Goal: Use online tool/utility: Utilize a website feature to perform a specific function

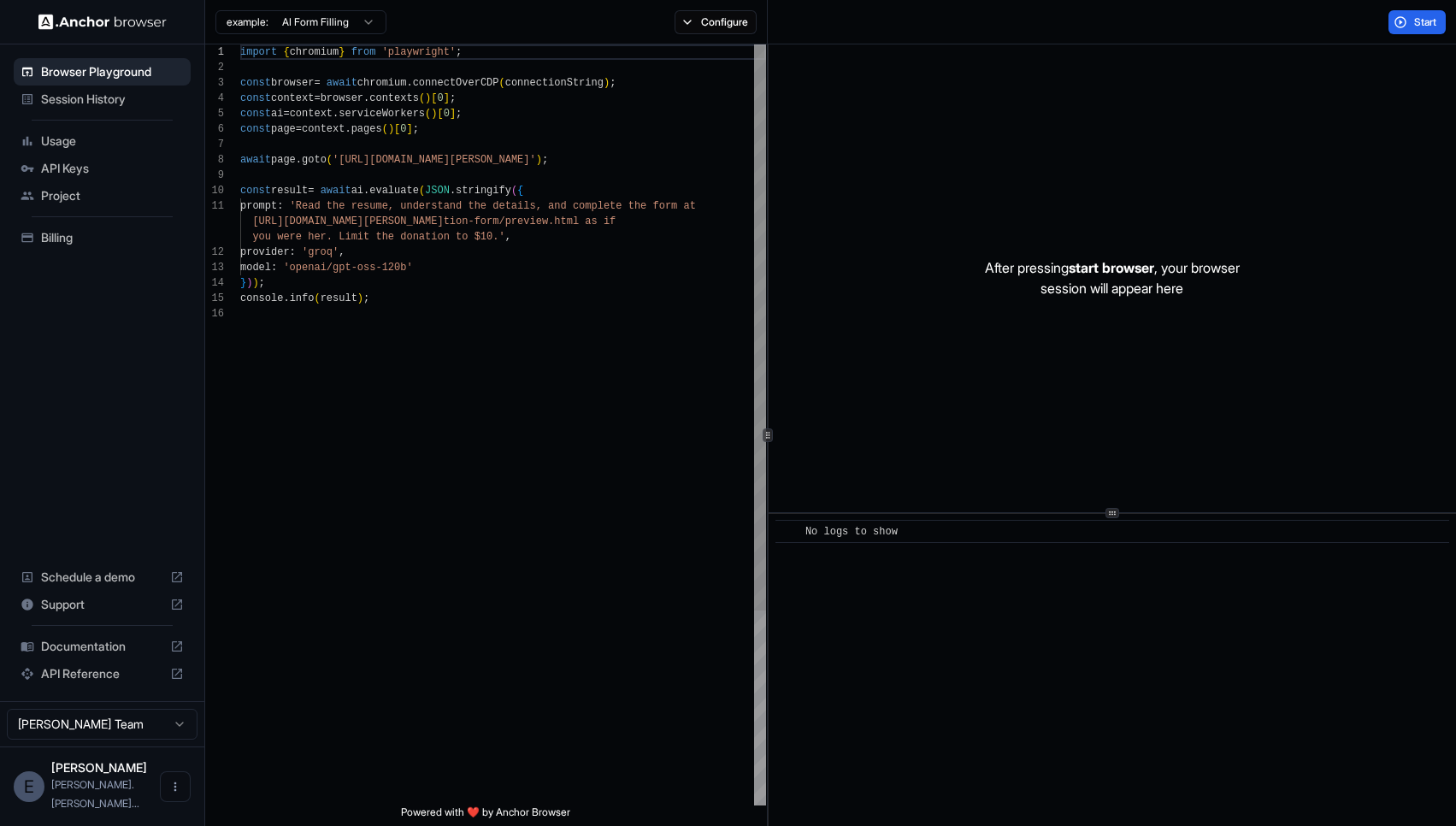
scroll to position [154, 0]
click at [346, 161] on div "import { chromium } from 'playwright' ; const browser = await chromium . connec…" at bounding box center [502, 556] width 525 height 1023
click at [590, 158] on div "import { chromium } from 'playwright' ; const browser = await chromium . connec…" at bounding box center [502, 556] width 525 height 1023
click at [305, 204] on div "import { chromium } from 'playwright' ; const browser = await chromium . connec…" at bounding box center [502, 556] width 525 height 1023
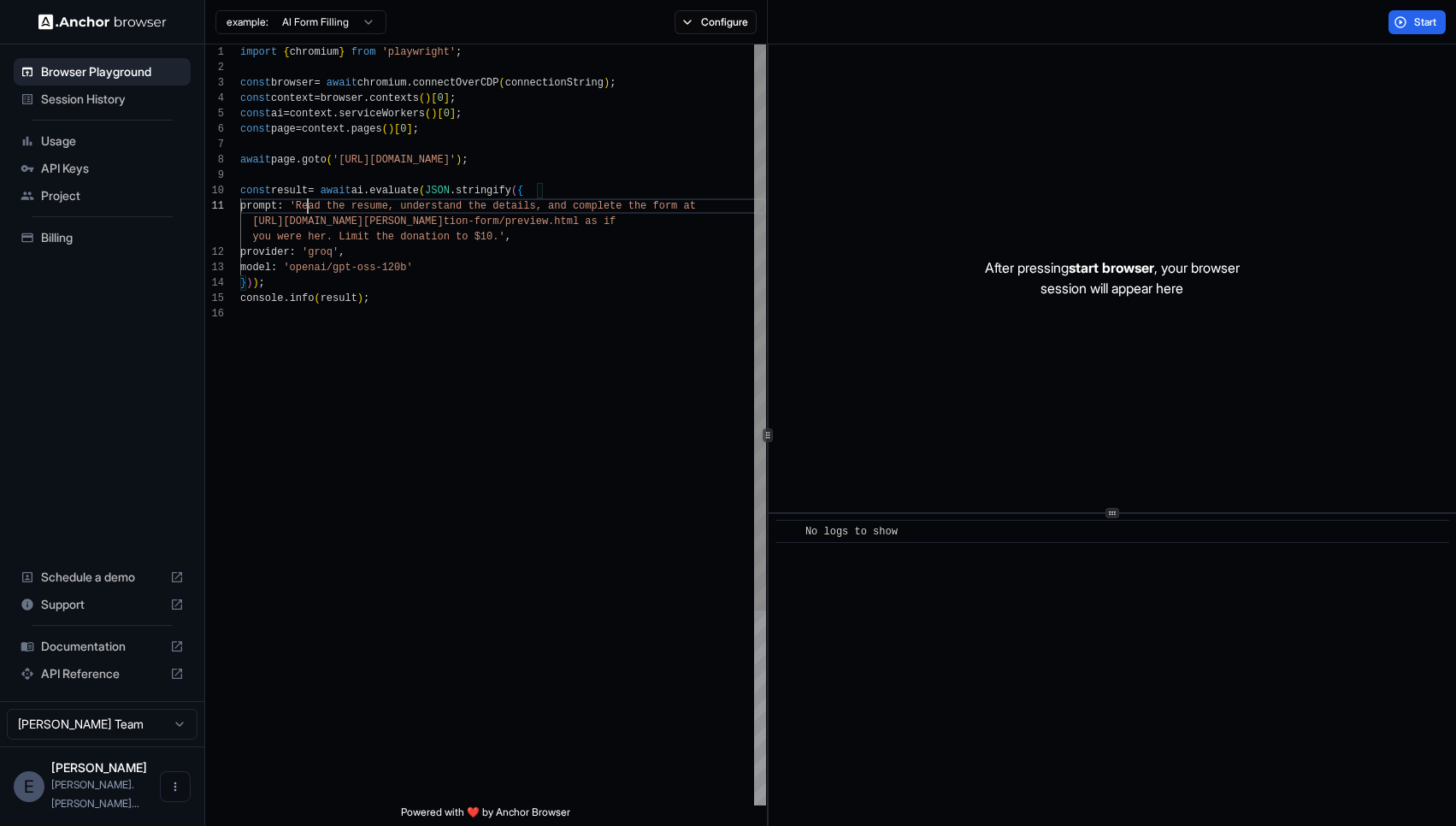
scroll to position [0, 0]
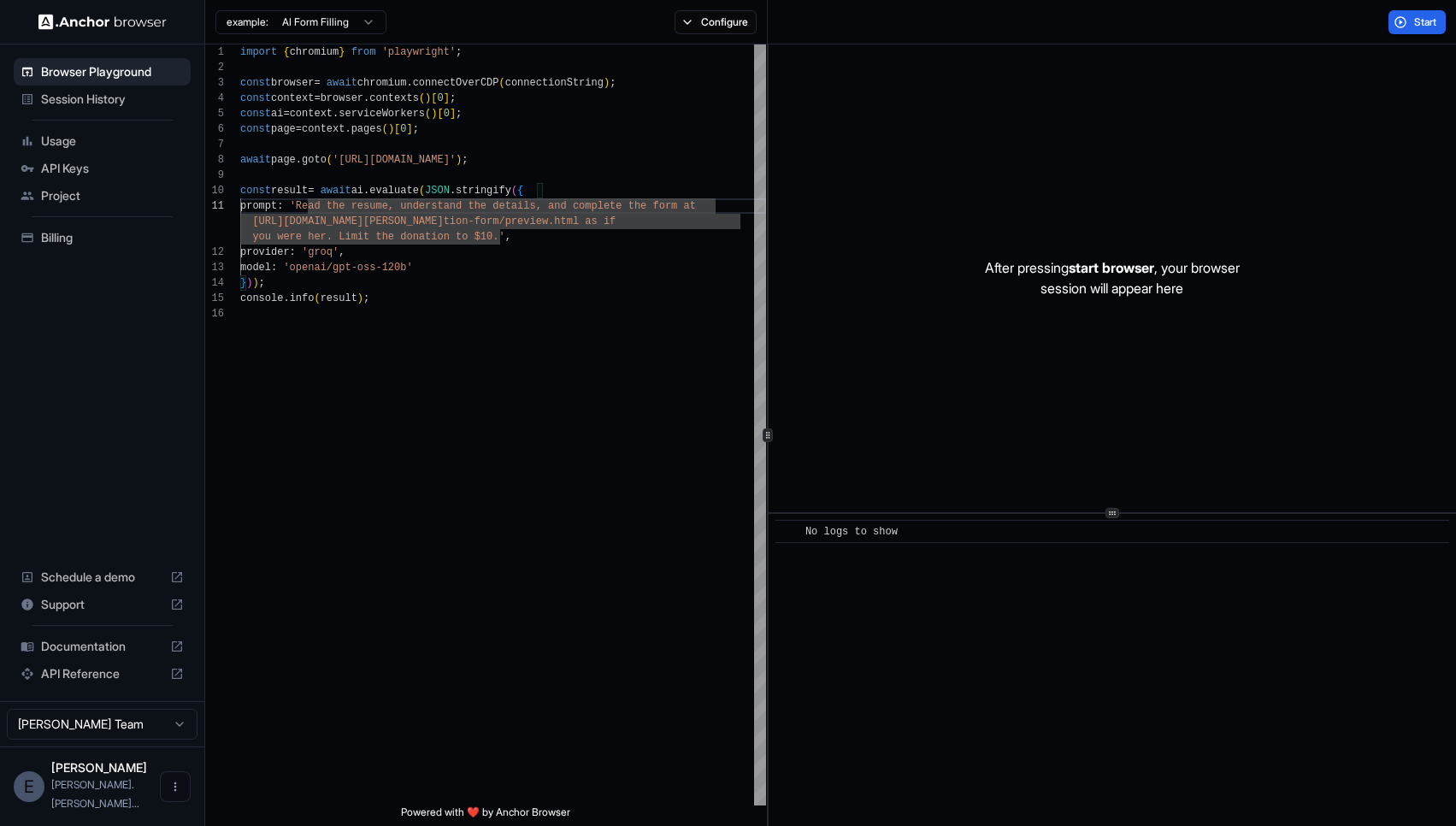
click at [360, 26] on html "Browser Playground Session History Usage API Keys Project Billing Schedule a de…" at bounding box center [728, 413] width 1456 height 826
click at [69, 629] on html "Browser Playground Session History Usage API Keys Project Billing Schedule a de…" at bounding box center [728, 413] width 1456 height 826
click at [60, 613] on span "Support" at bounding box center [102, 605] width 122 height 17
click at [70, 655] on span "Documentation" at bounding box center [102, 647] width 122 height 17
click at [85, 613] on span "Support" at bounding box center [102, 605] width 122 height 17
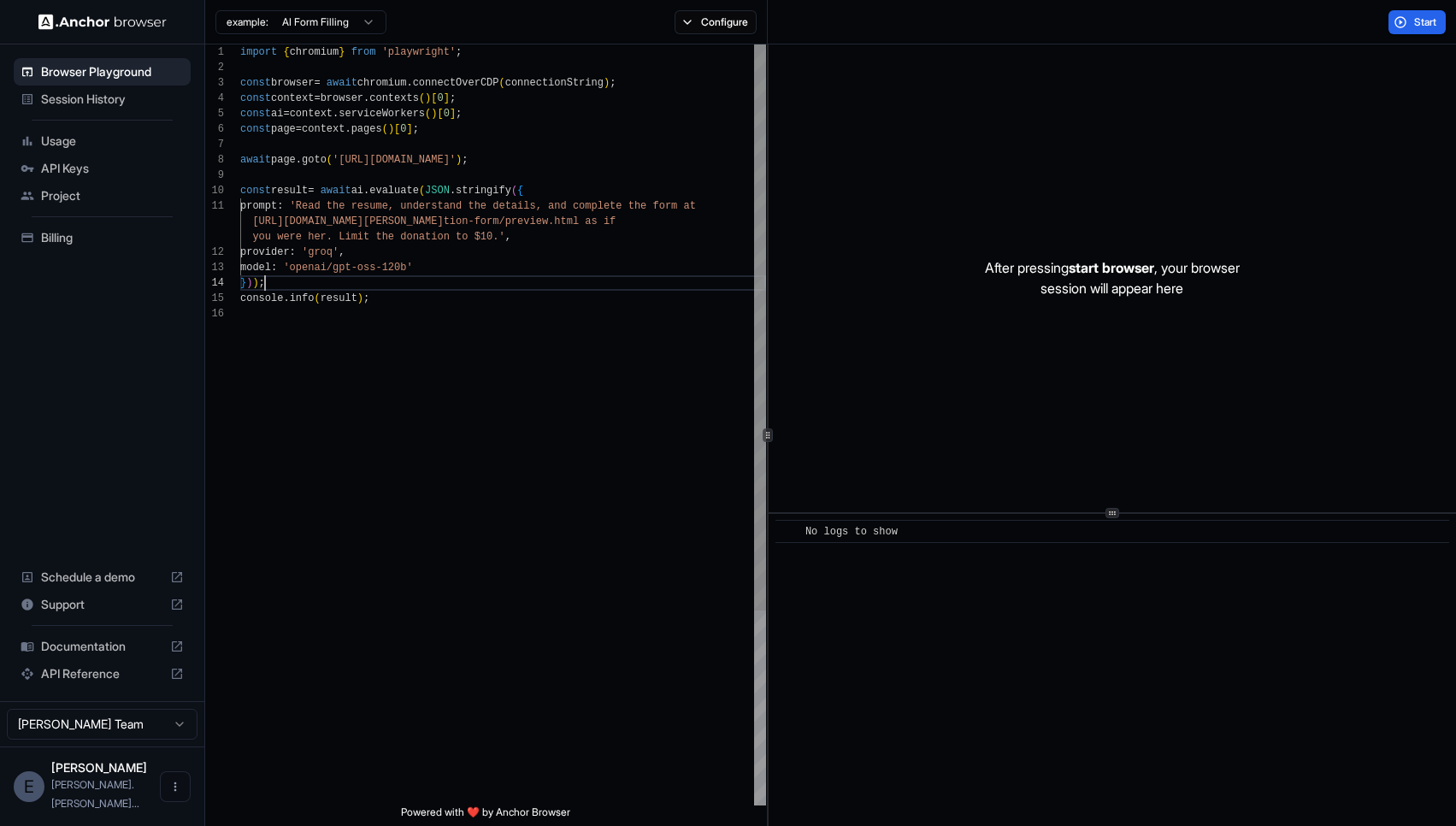
click at [592, 279] on div "import { chromium } from 'playwright' ; const browser = await chromium . connec…" at bounding box center [502, 556] width 525 height 1023
click at [1411, 22] on button "Start" at bounding box center [1417, 22] width 57 height 24
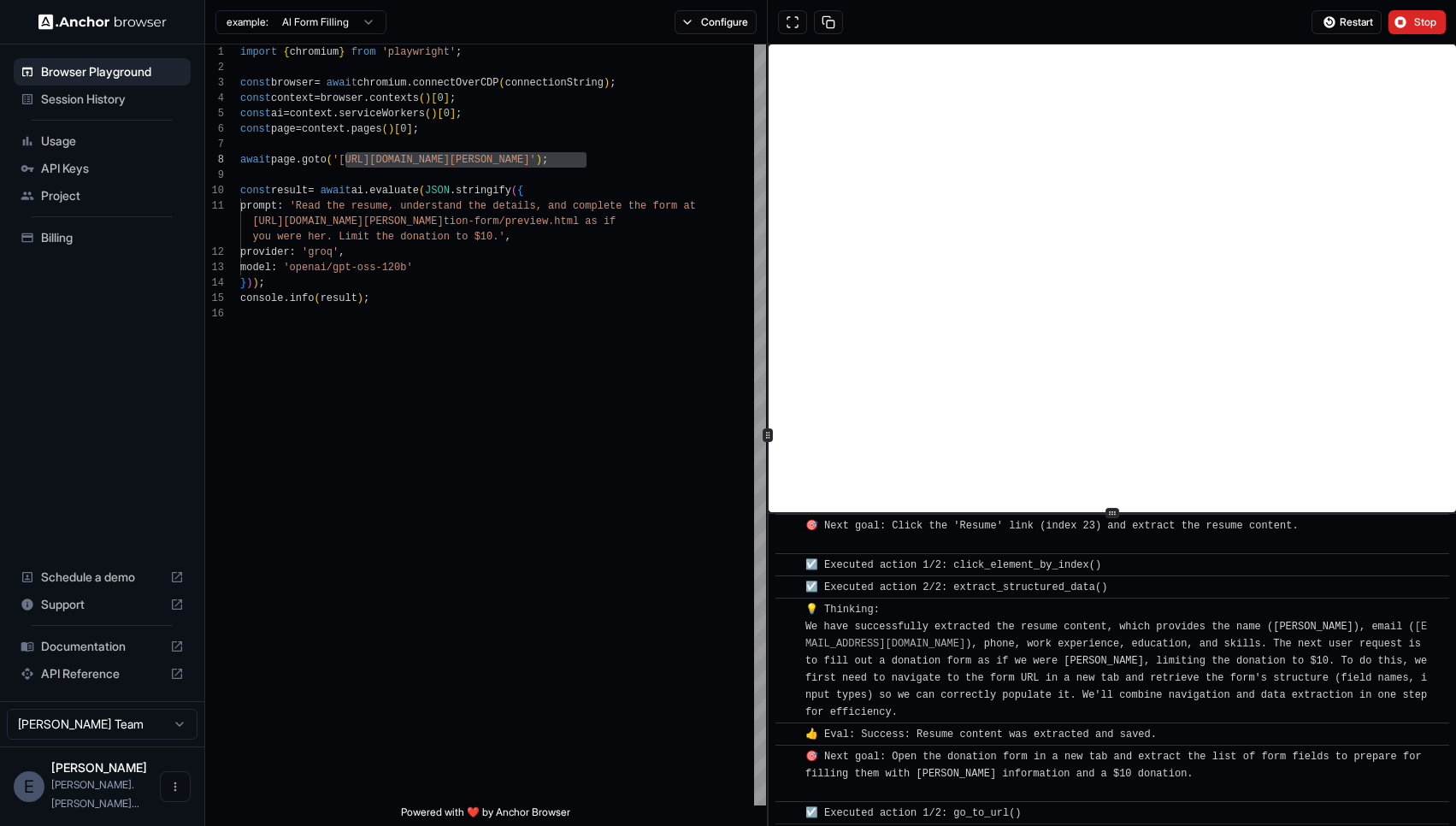
scroll to position [197, 0]
click at [1451, 11] on div "Restart Stop" at bounding box center [1378, 22] width 154 height 24
click at [1404, 27] on button "Stop" at bounding box center [1417, 22] width 57 height 24
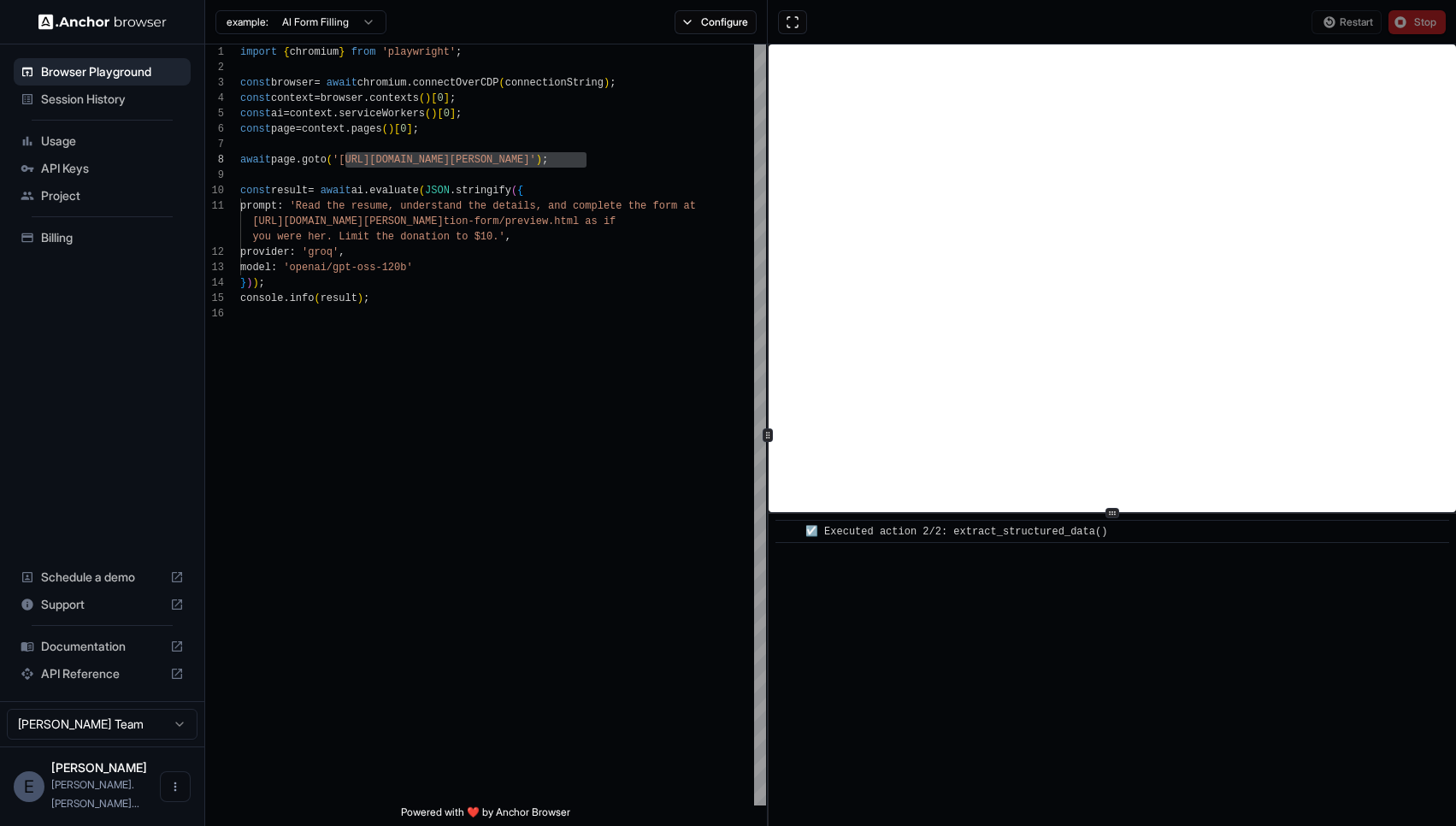
scroll to position [0, 0]
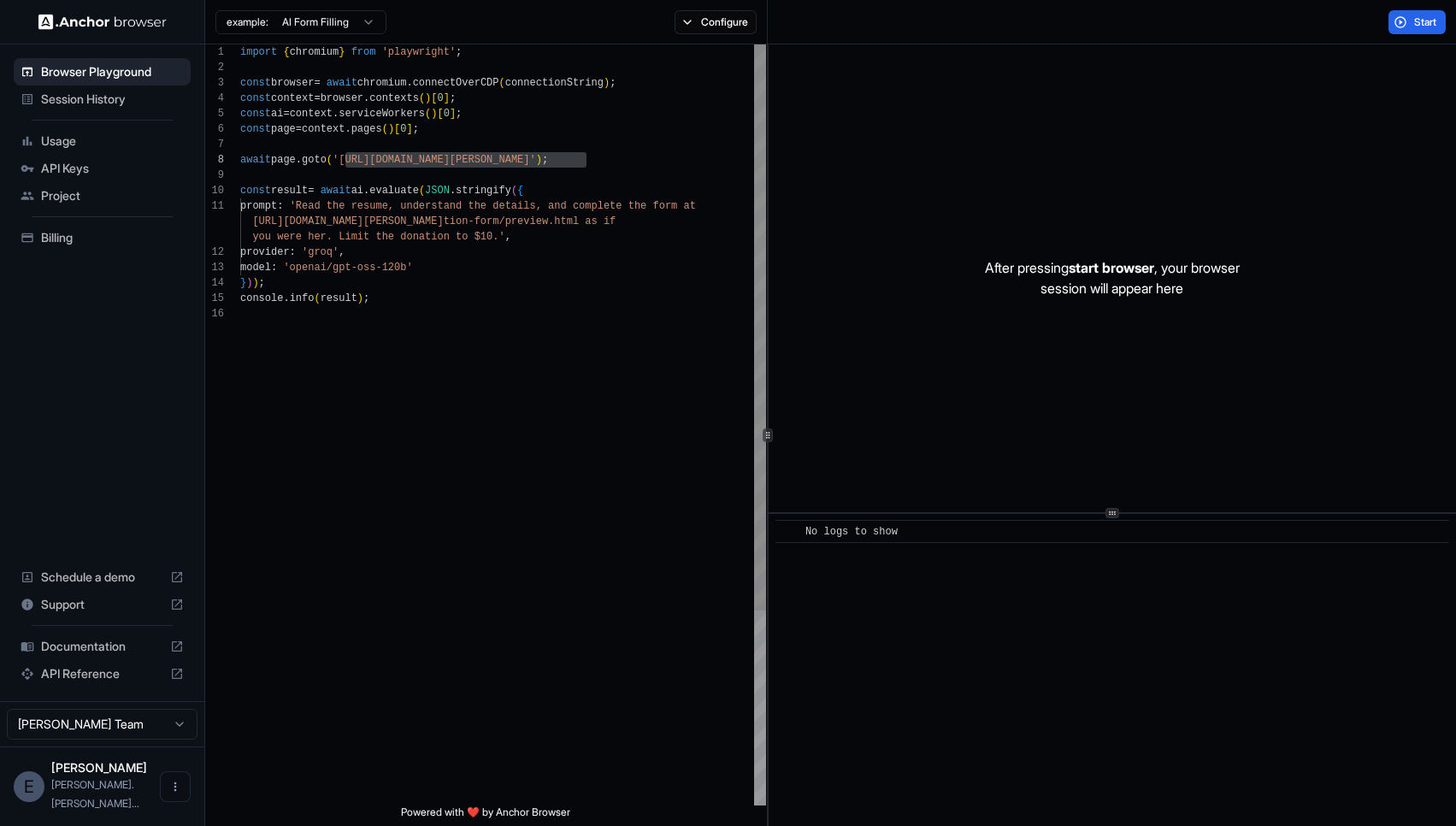
click at [618, 157] on div "import { chromium } from 'playwright' ; const browser = await chromium . connec…" at bounding box center [502, 556] width 525 height 1023
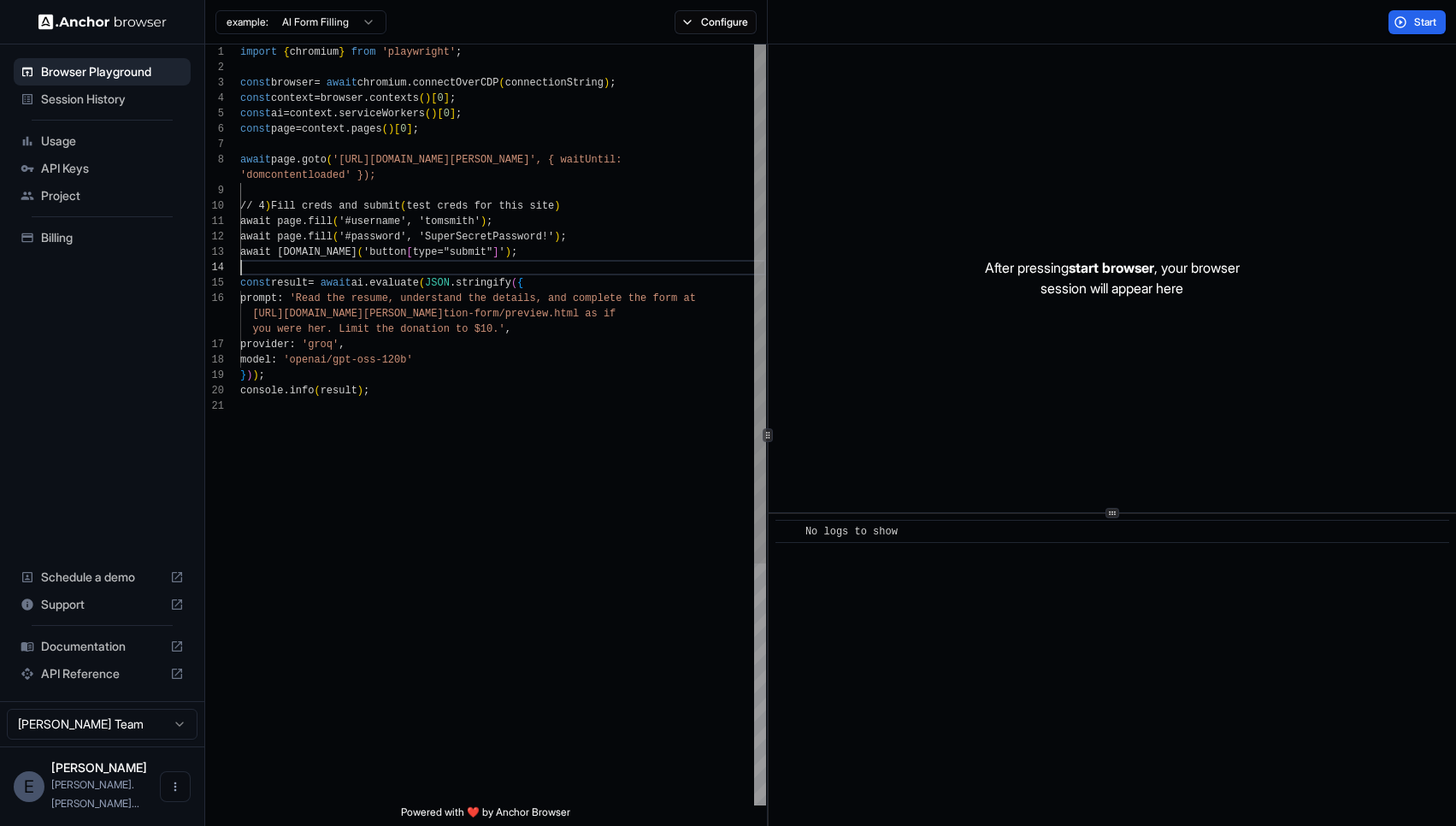
scroll to position [61, 0]
click at [465, 224] on div "import { chromium } from 'playwright' ; const browser = await chromium . connec…" at bounding box center [502, 602] width 525 height 1116
click at [371, 221] on div "import { chromium } from 'playwright' ; const browser = await chromium . connec…" at bounding box center [502, 602] width 525 height 1116
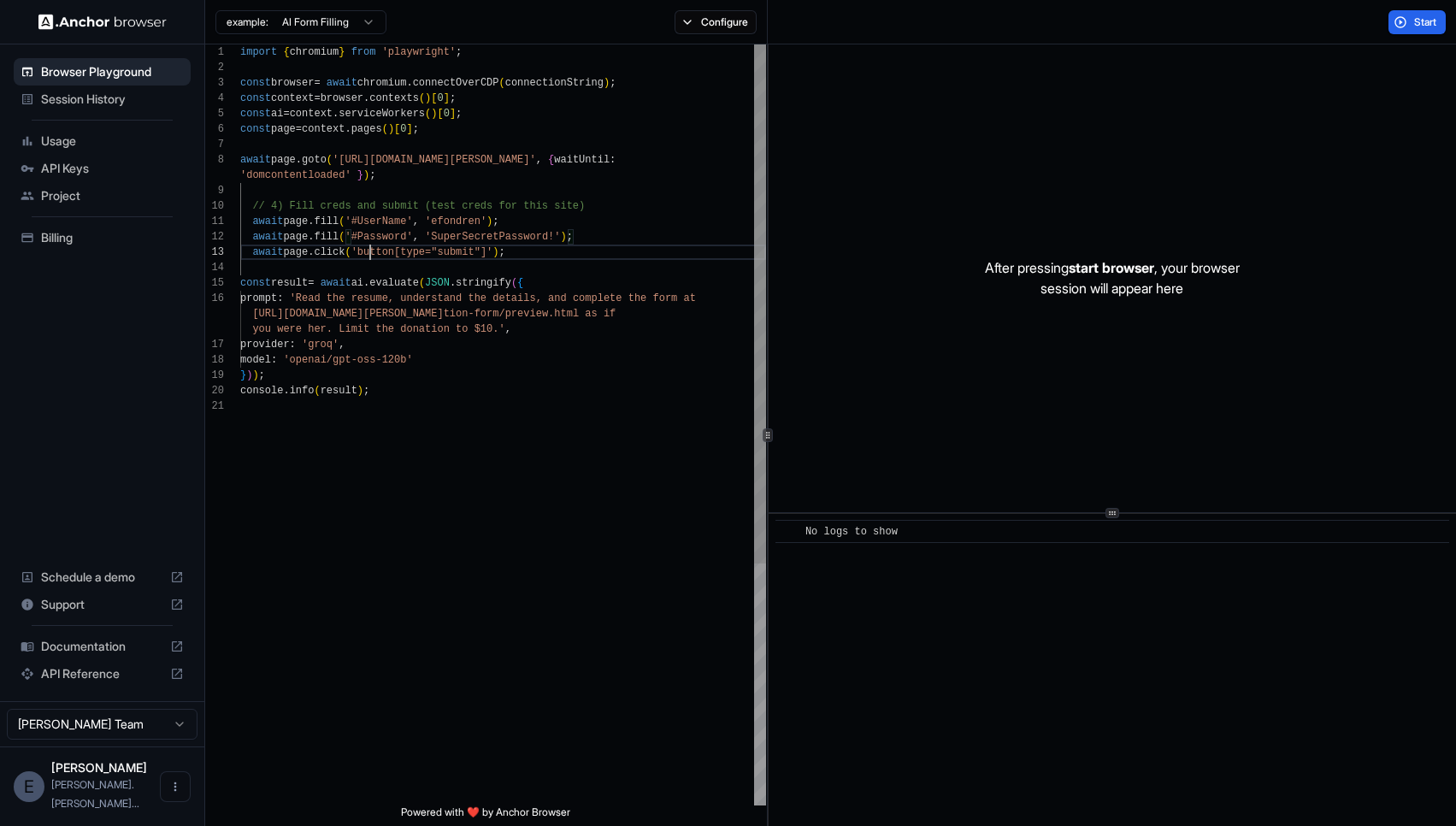
scroll to position [47, 0]
drag, startPoint x: 240, startPoint y: 280, endPoint x: 240, endPoint y: 304, distance: 24.0
click at [310, 298] on div "import { chromium } from 'playwright' ; const browser = await chromium . connec…" at bounding box center [502, 602] width 525 height 1116
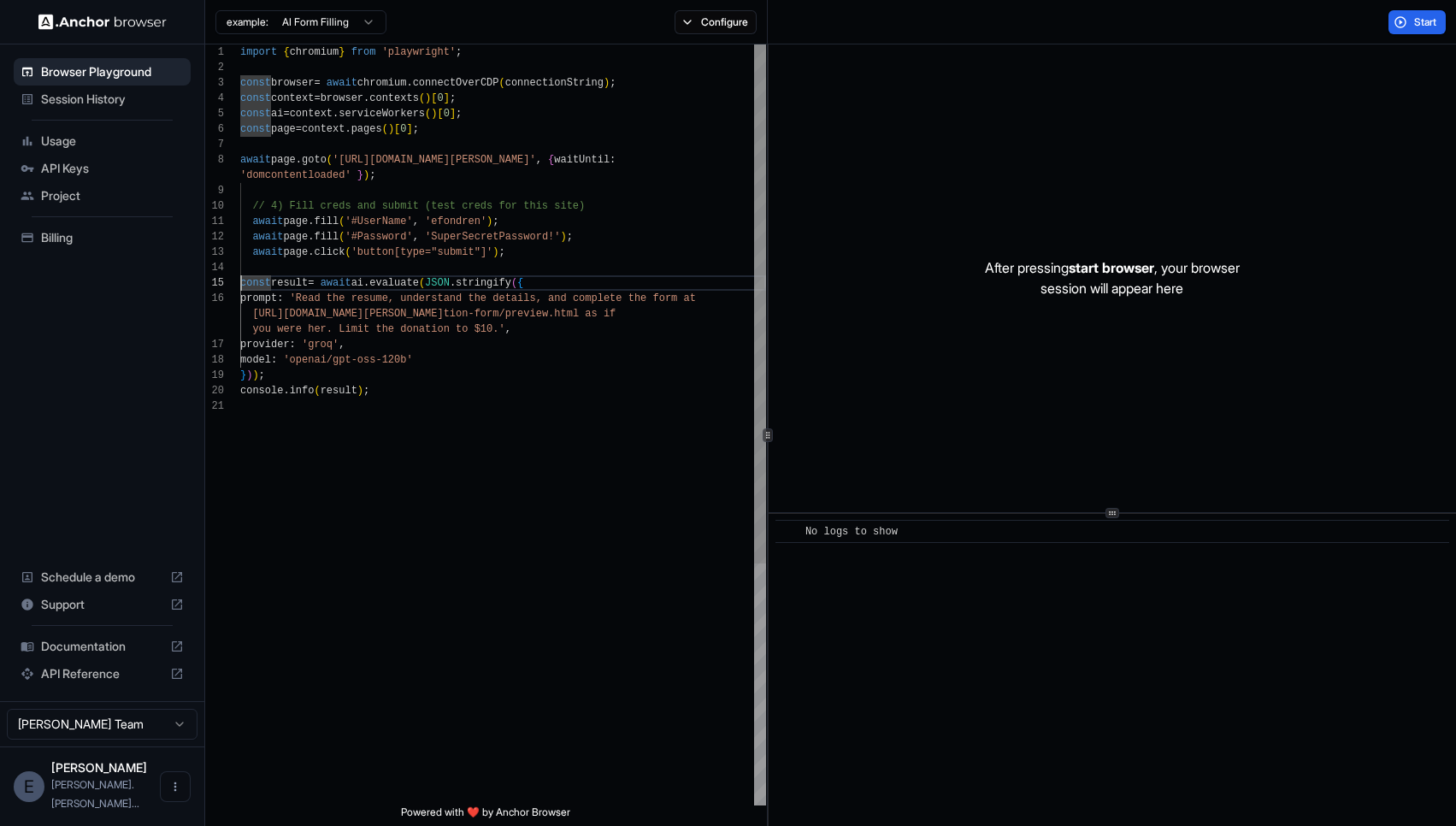
scroll to position [92, 0]
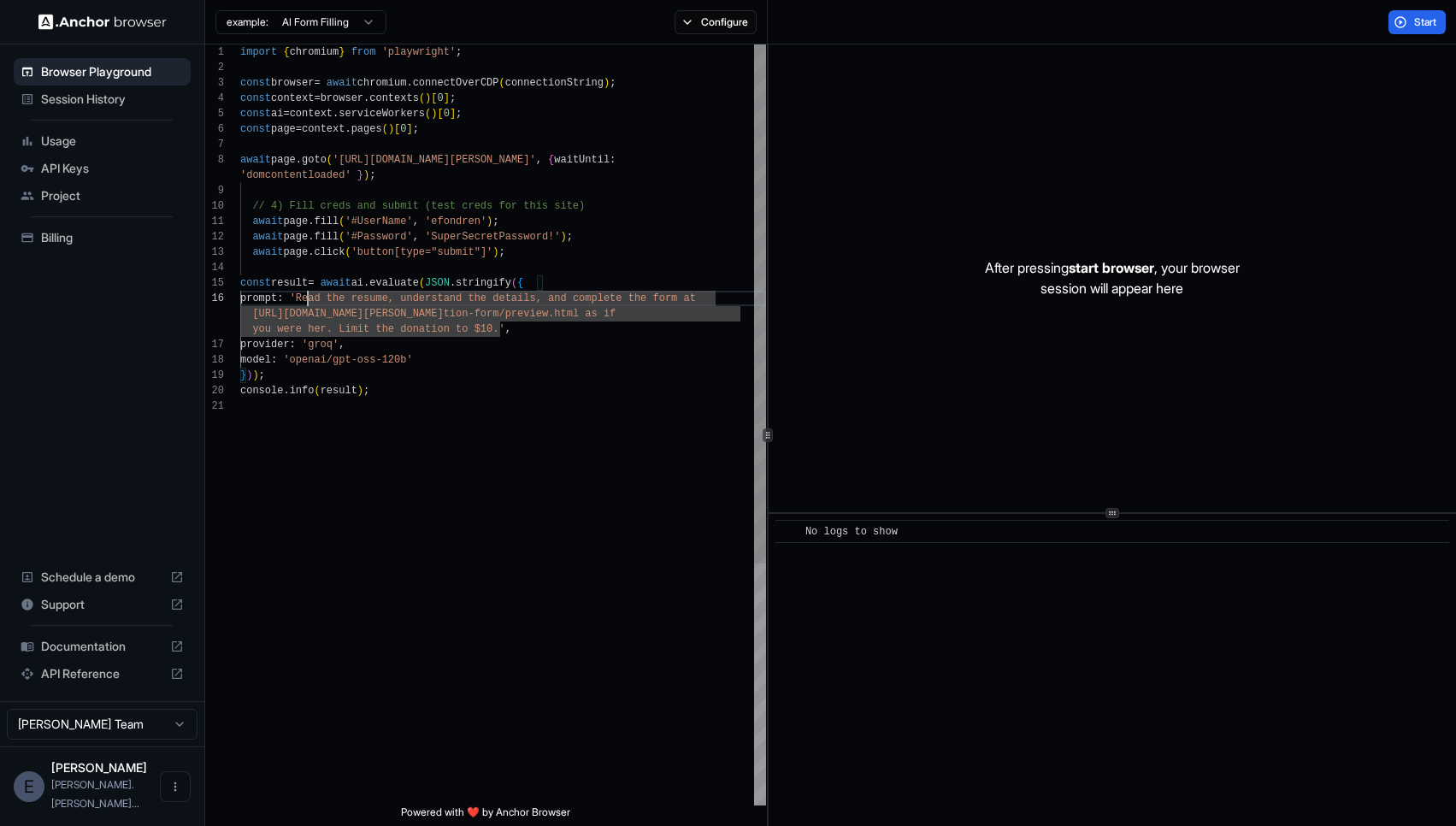
click at [496, 327] on div "import { chromium } from 'playwright' ; const browser = await chromium . connec…" at bounding box center [502, 602] width 525 height 1116
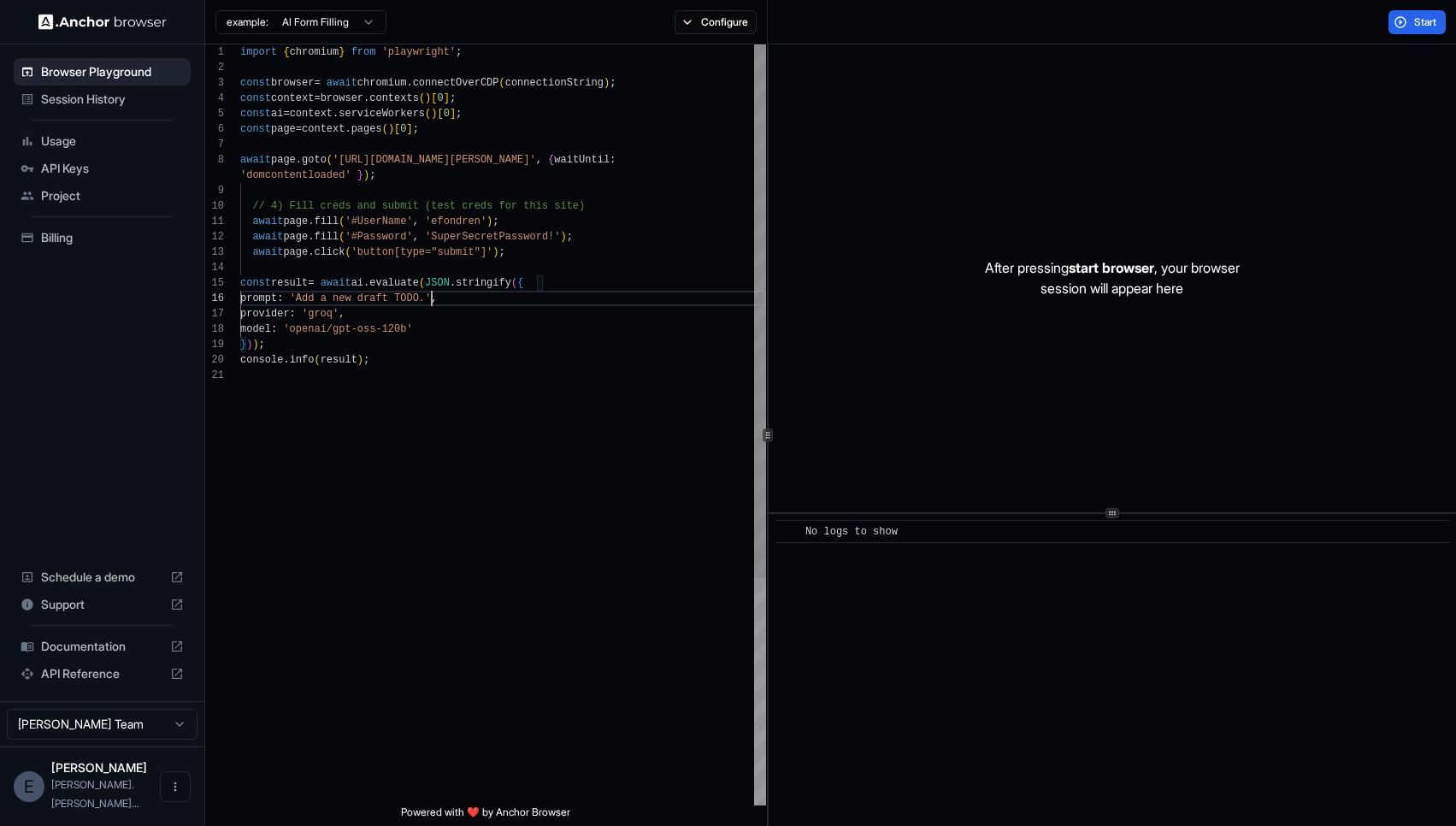
click at [318, 296] on div "import { chromium } from 'playwright' ; const browser = await chromium . connec…" at bounding box center [502, 587] width 525 height 1084
click at [436, 296] on div "import { chromium } from 'playwright' ; const browser = await chromium . connec…" at bounding box center [502, 587] width 525 height 1084
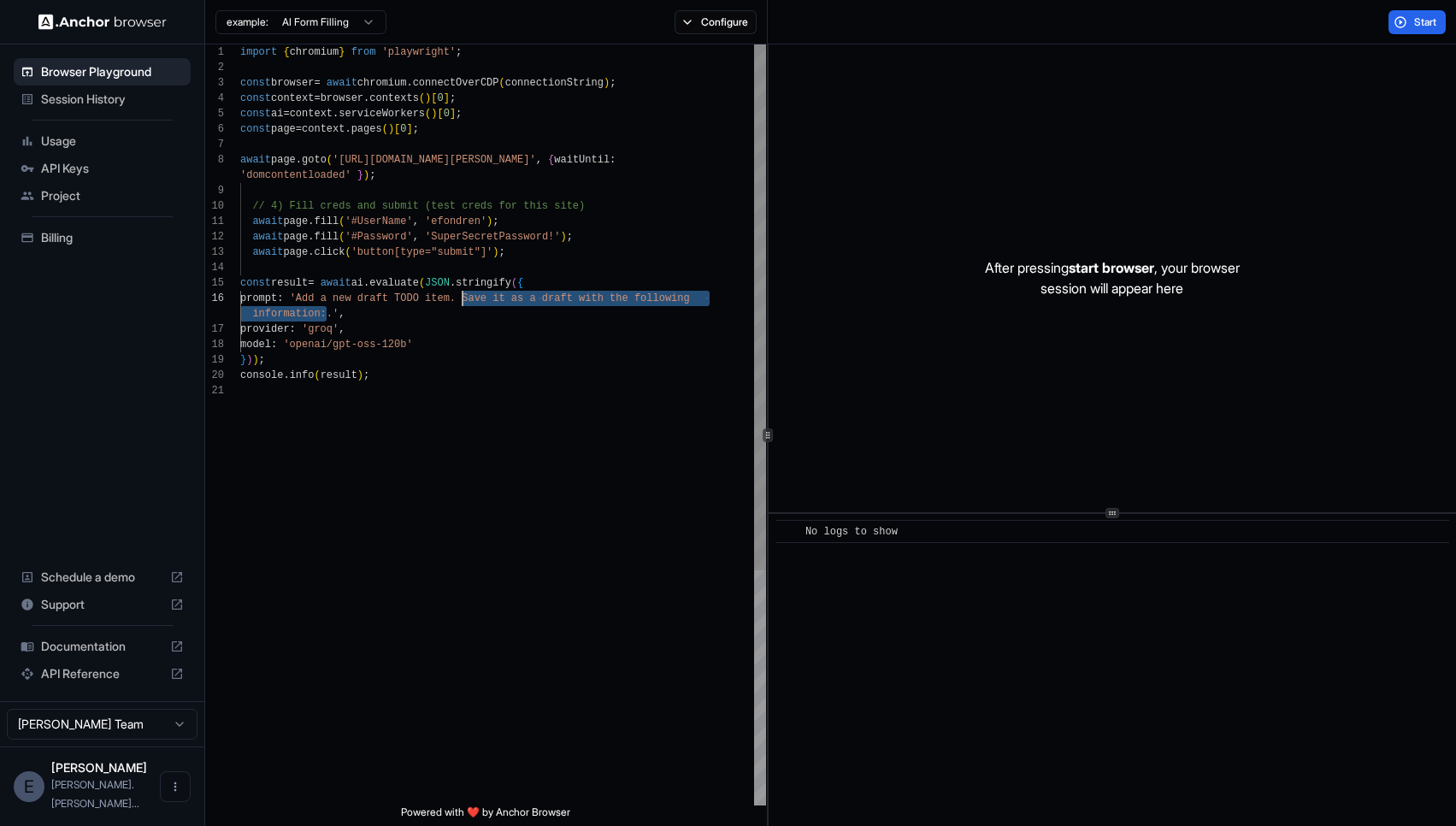
click at [464, 301] on div "import { chromium } from 'playwright' ; const browser = await chromium . connec…" at bounding box center [502, 595] width 525 height 1100
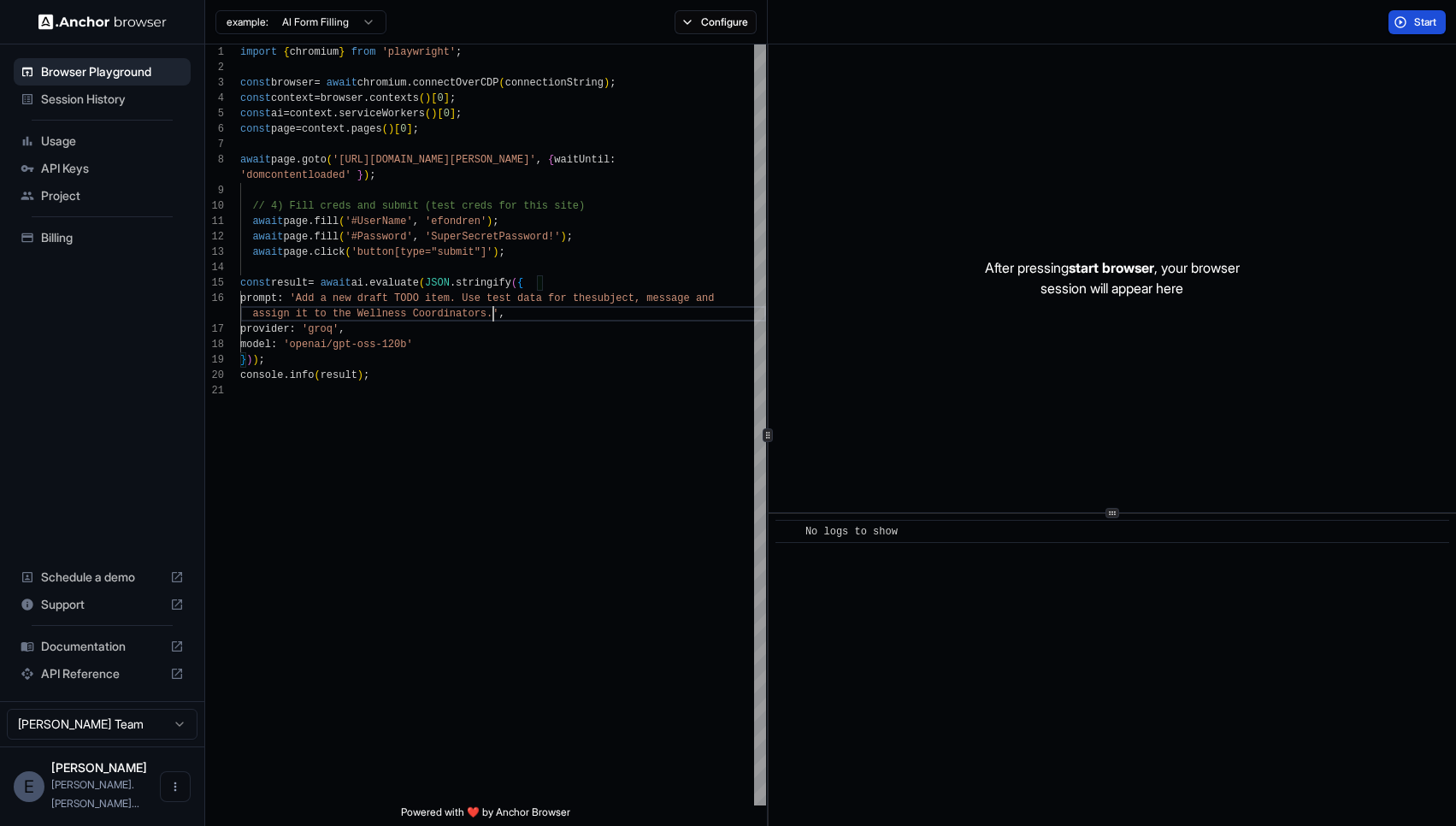
click at [1430, 29] on button "Start" at bounding box center [1417, 22] width 57 height 24
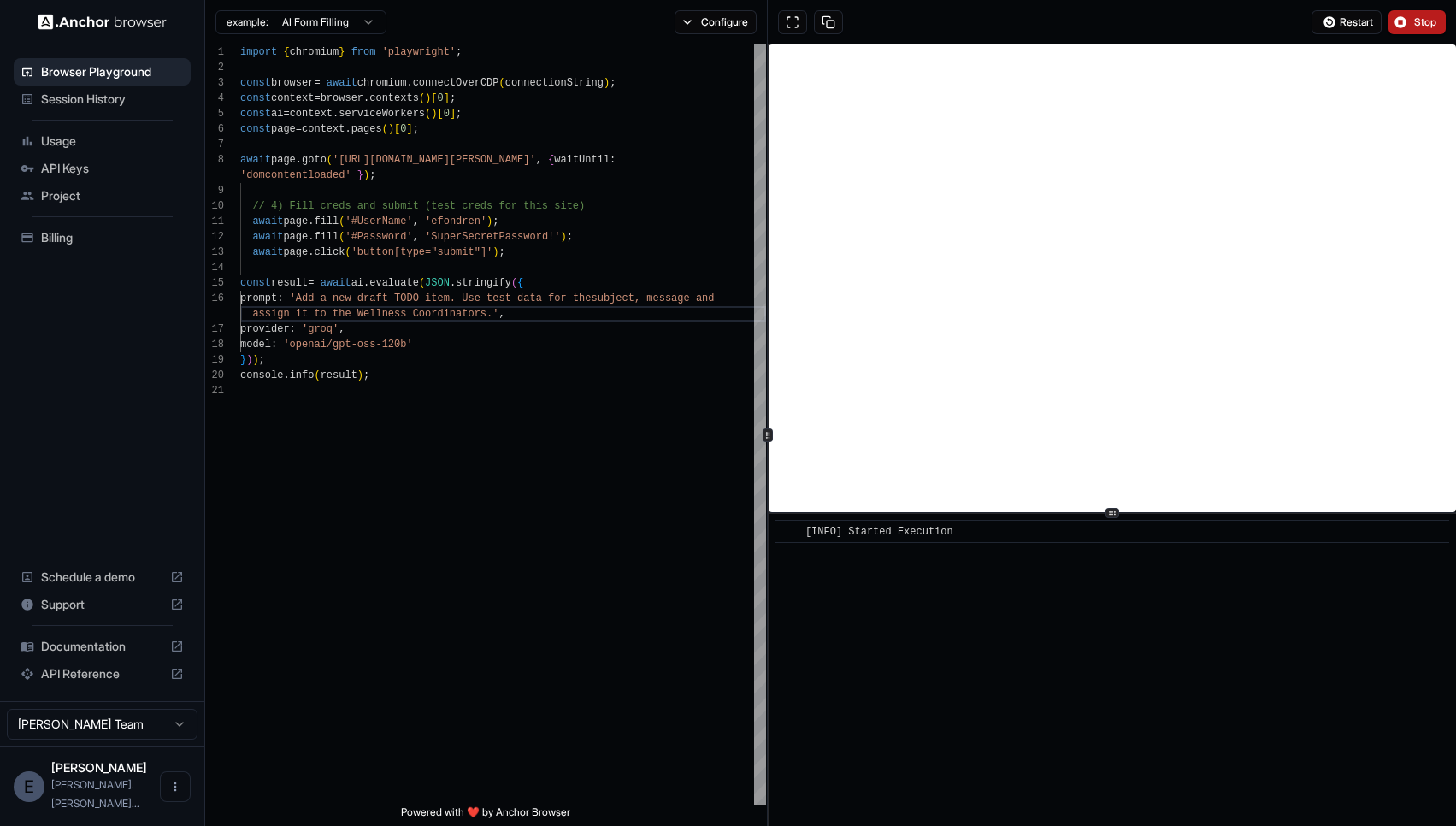
click at [1418, 28] on span "Stop" at bounding box center [1426, 22] width 24 height 14
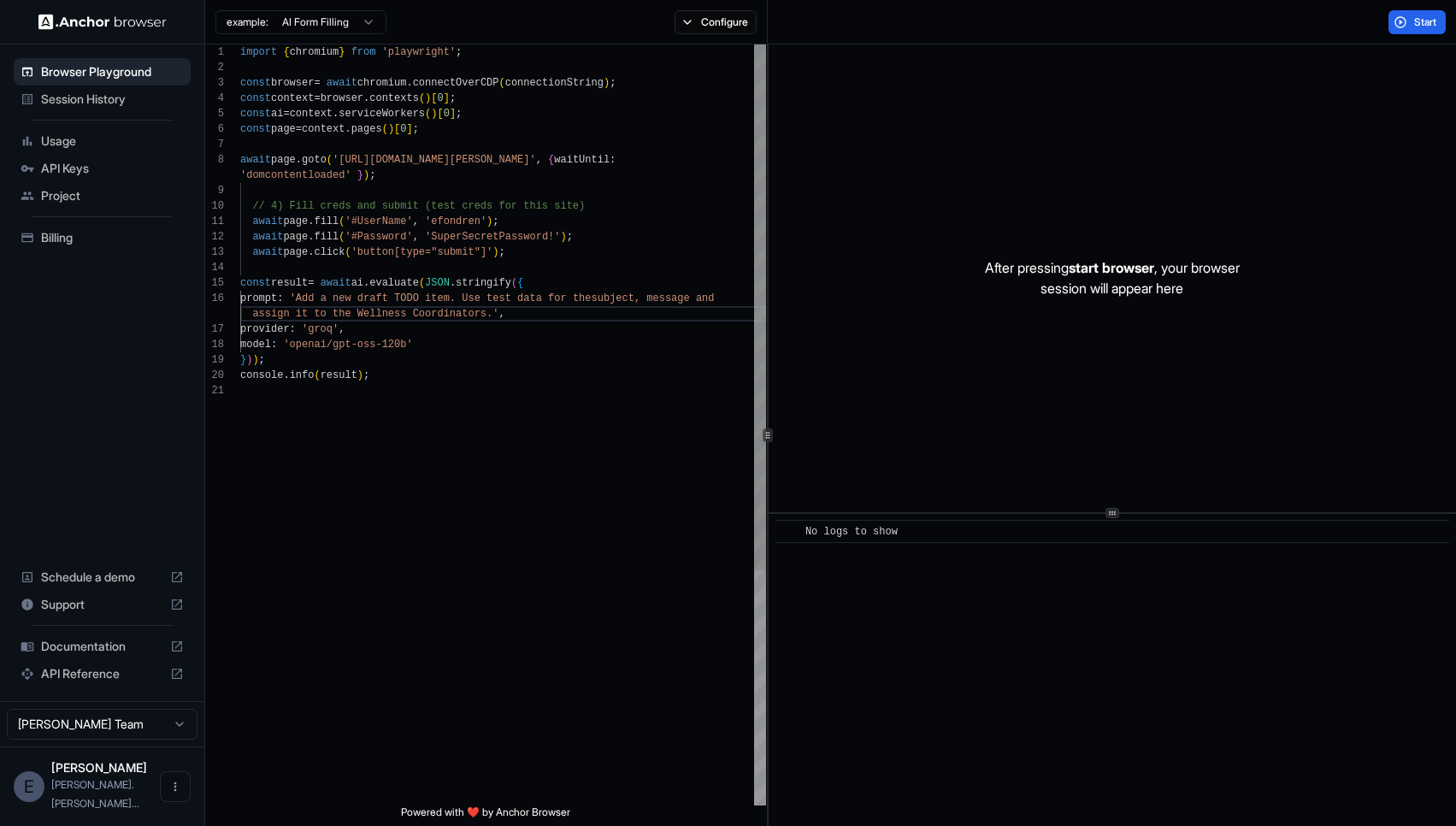
click at [346, 156] on div "import { chromium } from 'playwright' ; const browser = await chromium . connec…" at bounding box center [502, 595] width 525 height 1100
click at [535, 252] on div "import { chromium } from 'playwright' ; const browser = await chromium . connec…" at bounding box center [502, 595] width 525 height 1100
click at [603, 235] on div "import { chromium } from 'playwright' ; const browser = await chromium . connec…" at bounding box center [502, 595] width 525 height 1100
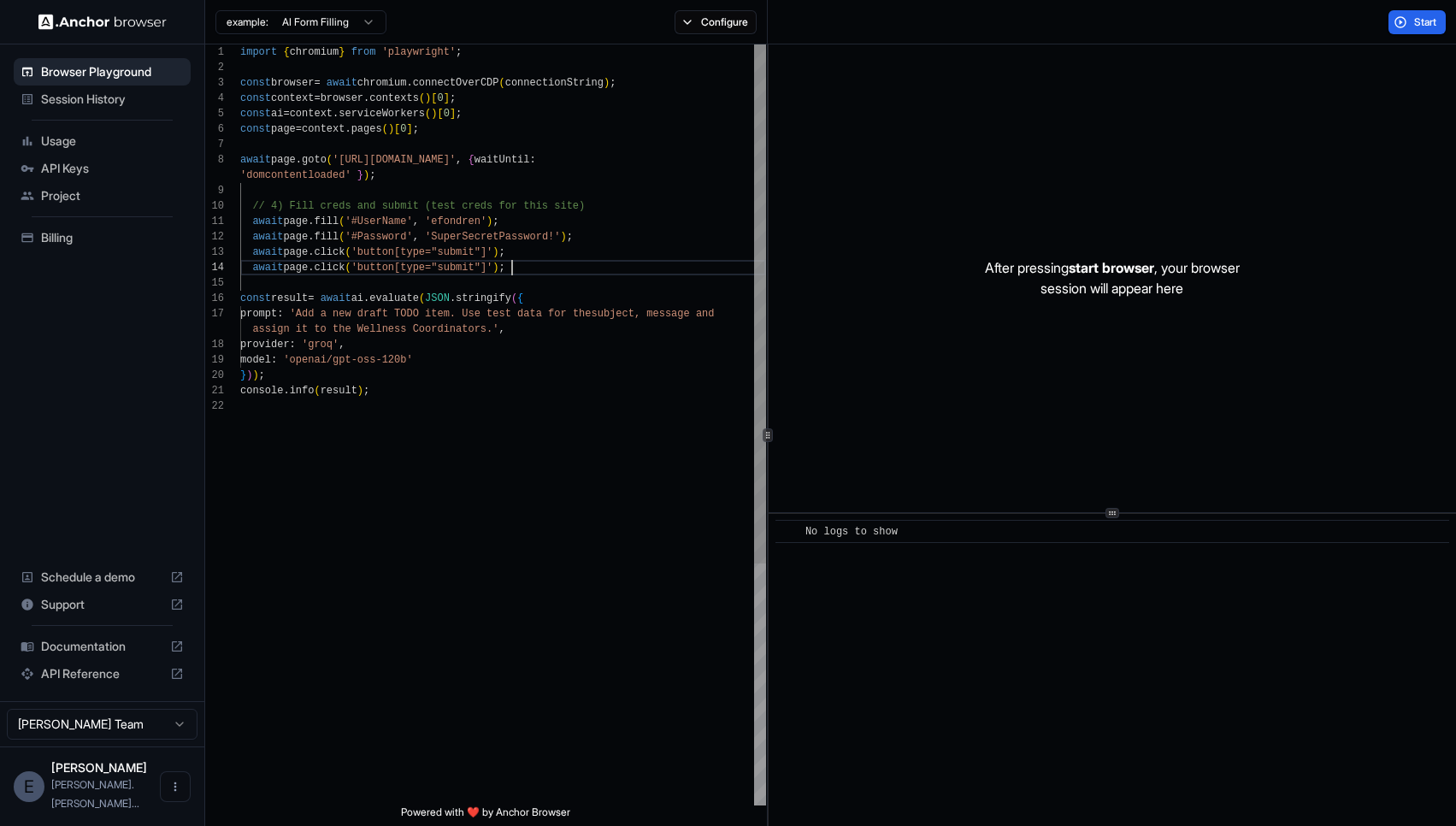
scroll to position [61, 0]
click at [546, 271] on div "import { chromium } from 'playwright' ; const browser = await chromium . connec…" at bounding box center [502, 602] width 525 height 1116
click at [539, 252] on div "import { chromium } from 'playwright' ; const browser = await chromium . connec…" at bounding box center [502, 602] width 525 height 1116
click at [581, 243] on div "import { chromium } from 'playwright' ; const browser = await chromium . connec…" at bounding box center [502, 602] width 525 height 1116
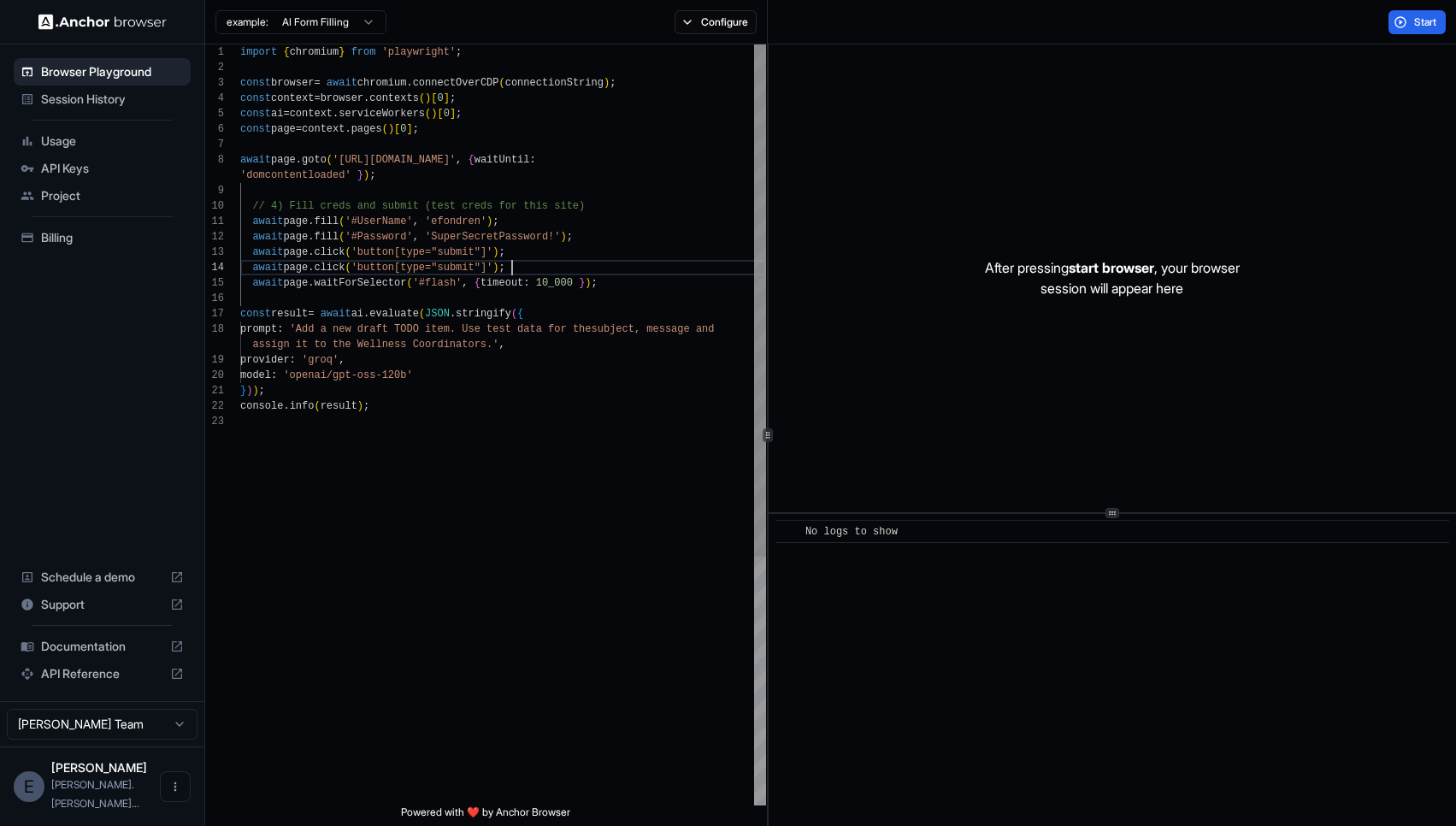
click at [362, 266] on div "import { chromium } from 'playwright' ; const browser = await chromium . connec…" at bounding box center [502, 610] width 525 height 1131
click at [492, 268] on div "import { chromium } from 'playwright' ; const browser = await chromium . connec…" at bounding box center [502, 610] width 525 height 1131
click at [660, 280] on div "import { chromium } from 'playwright' ; const browser = await chromium . connec…" at bounding box center [502, 610] width 525 height 1131
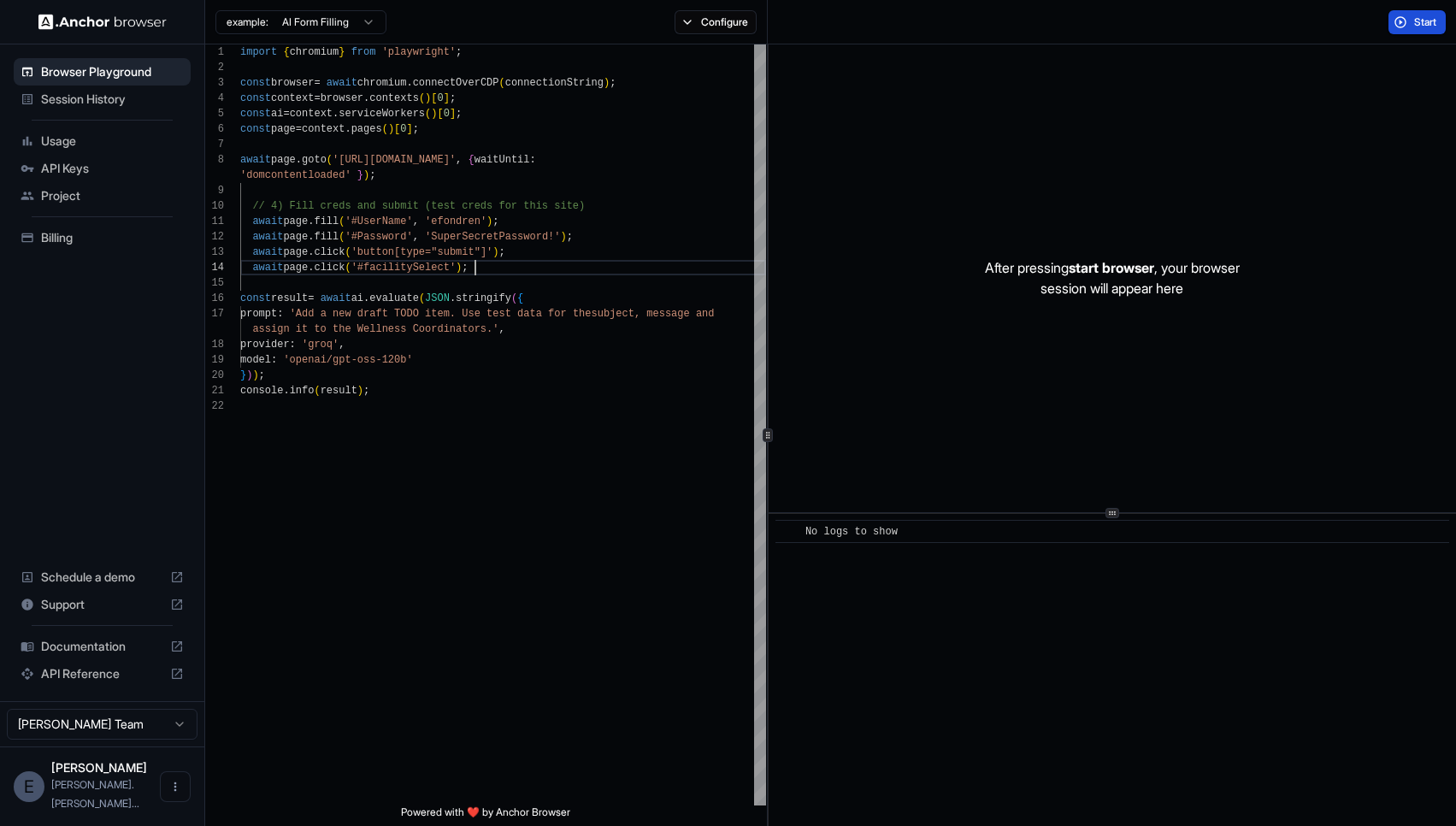
click at [1420, 17] on span "Start" at bounding box center [1426, 22] width 24 height 14
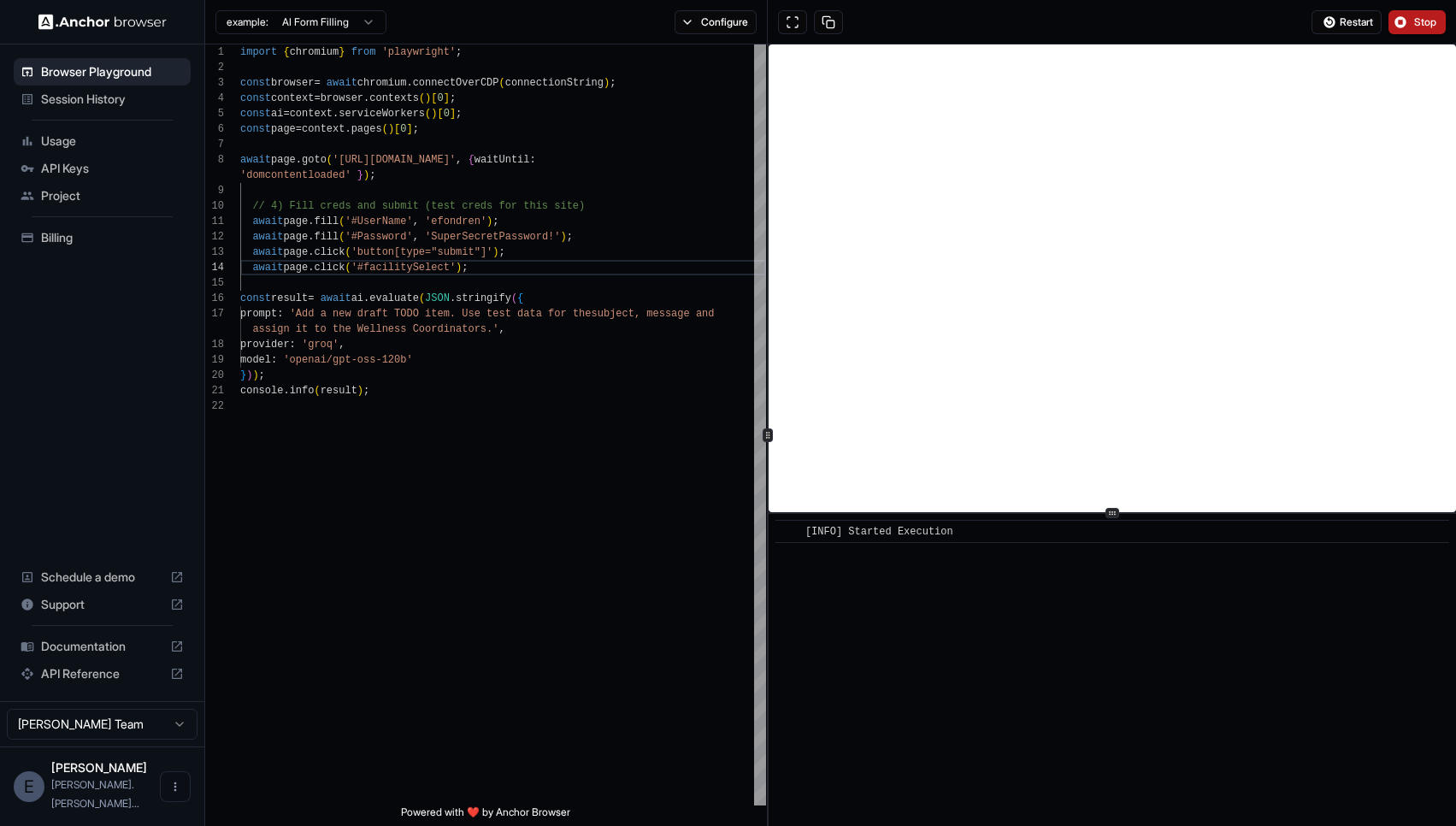
click at [1421, 24] on span "Stop" at bounding box center [1426, 22] width 24 height 14
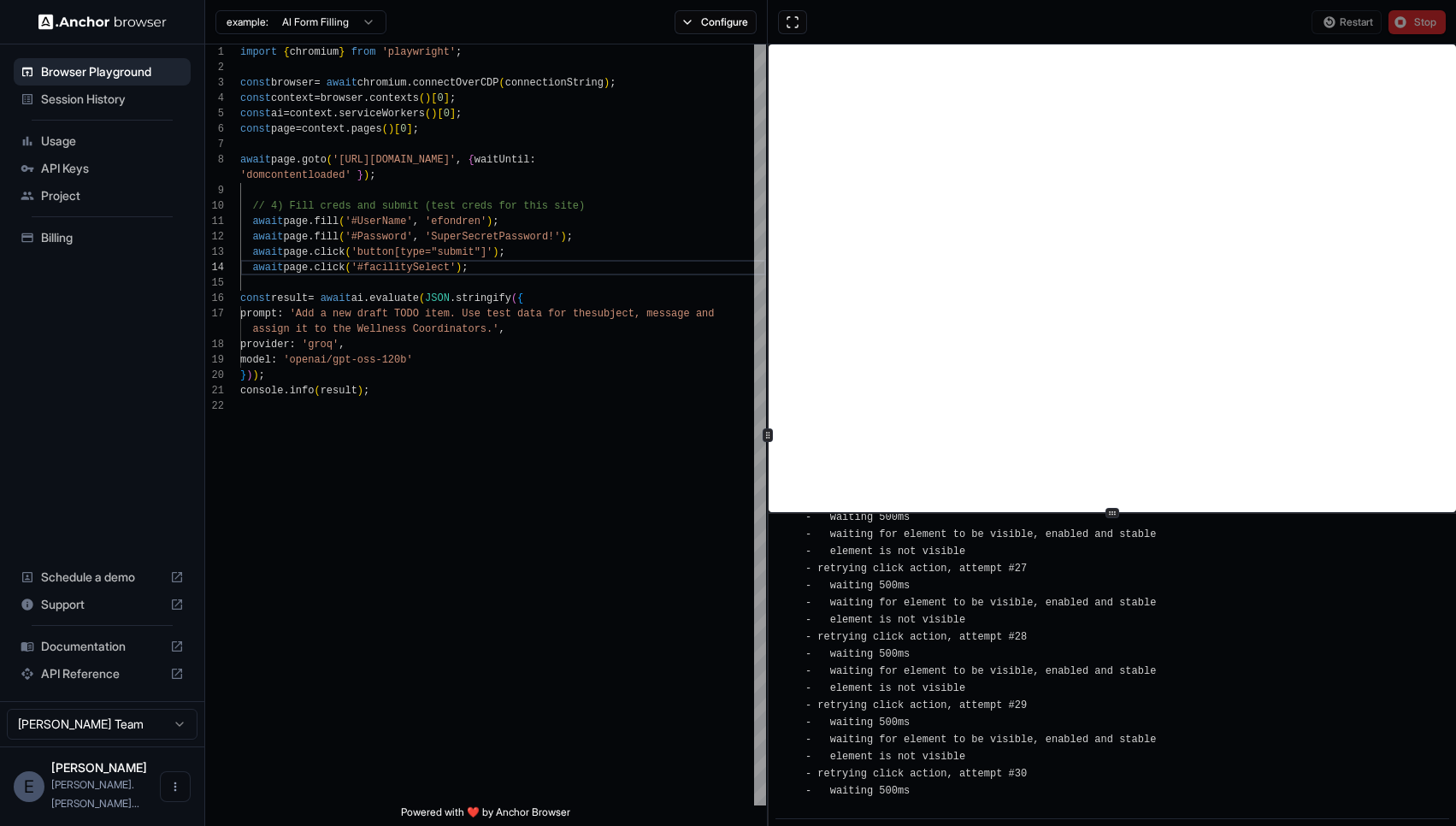
scroll to position [0, 0]
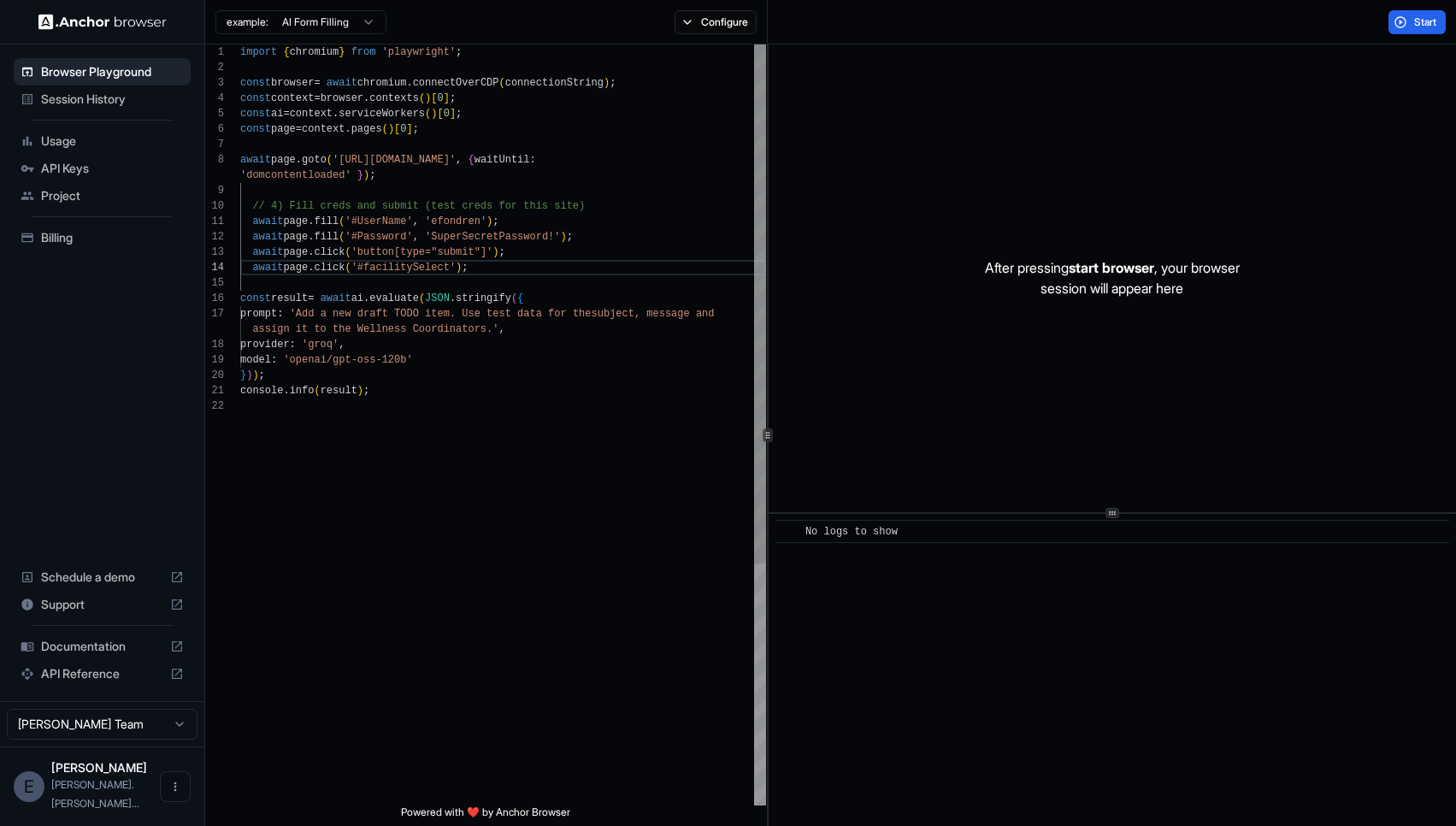
click at [497, 235] on div "import { chromium } from 'playwright' ; const browser = await chromium . connec…" at bounding box center [502, 602] width 525 height 1116
click at [491, 252] on div "import { chromium } from 'playwright' ; const browser = await chromium . connec…" at bounding box center [502, 602] width 525 height 1116
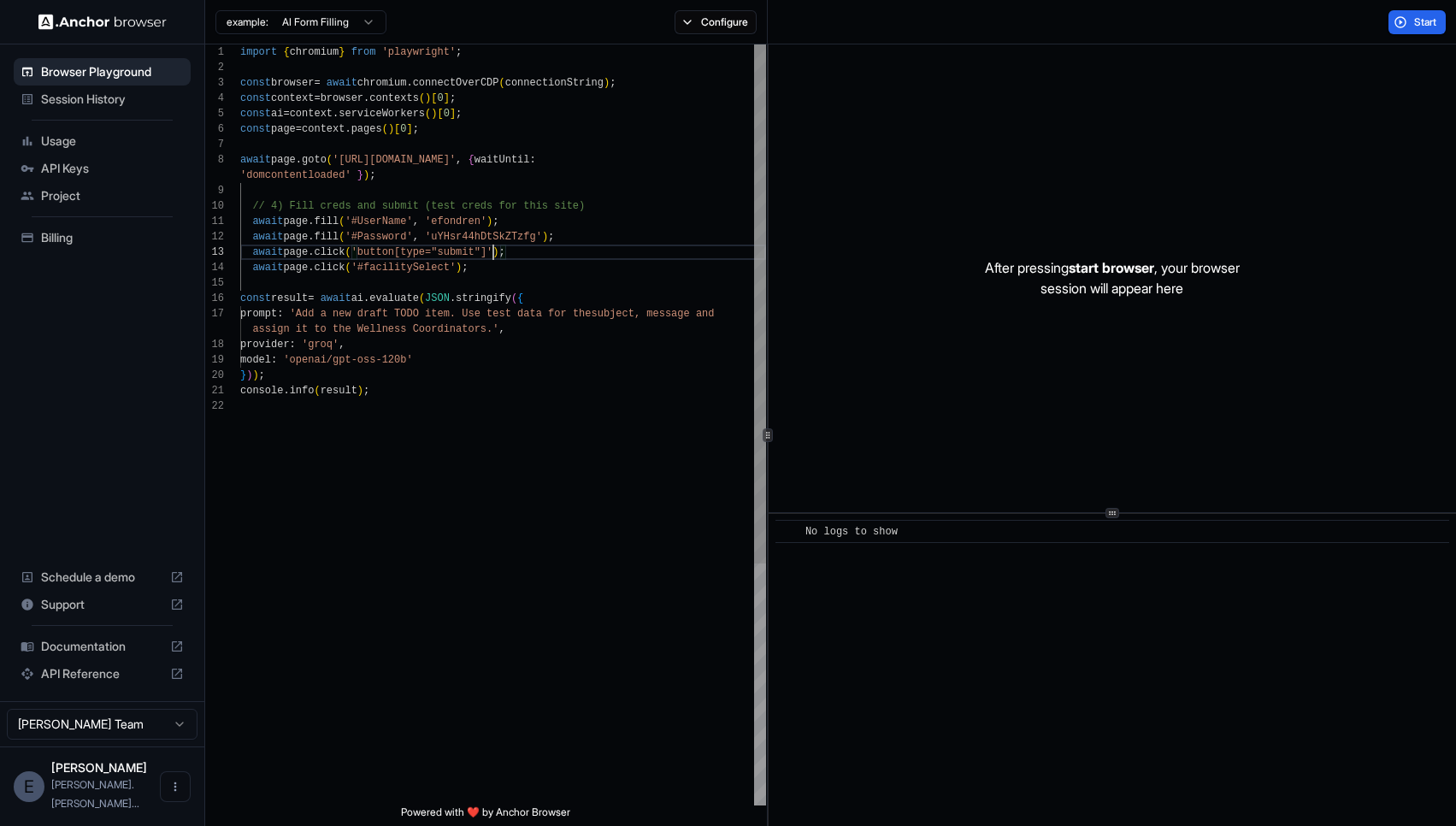
click at [362, 254] on div "import { chromium } from 'playwright' ; const browser = await chromium . connec…" at bounding box center [502, 602] width 525 height 1116
type textarea "**********"
click at [1418, 20] on span "Start" at bounding box center [1426, 22] width 24 height 14
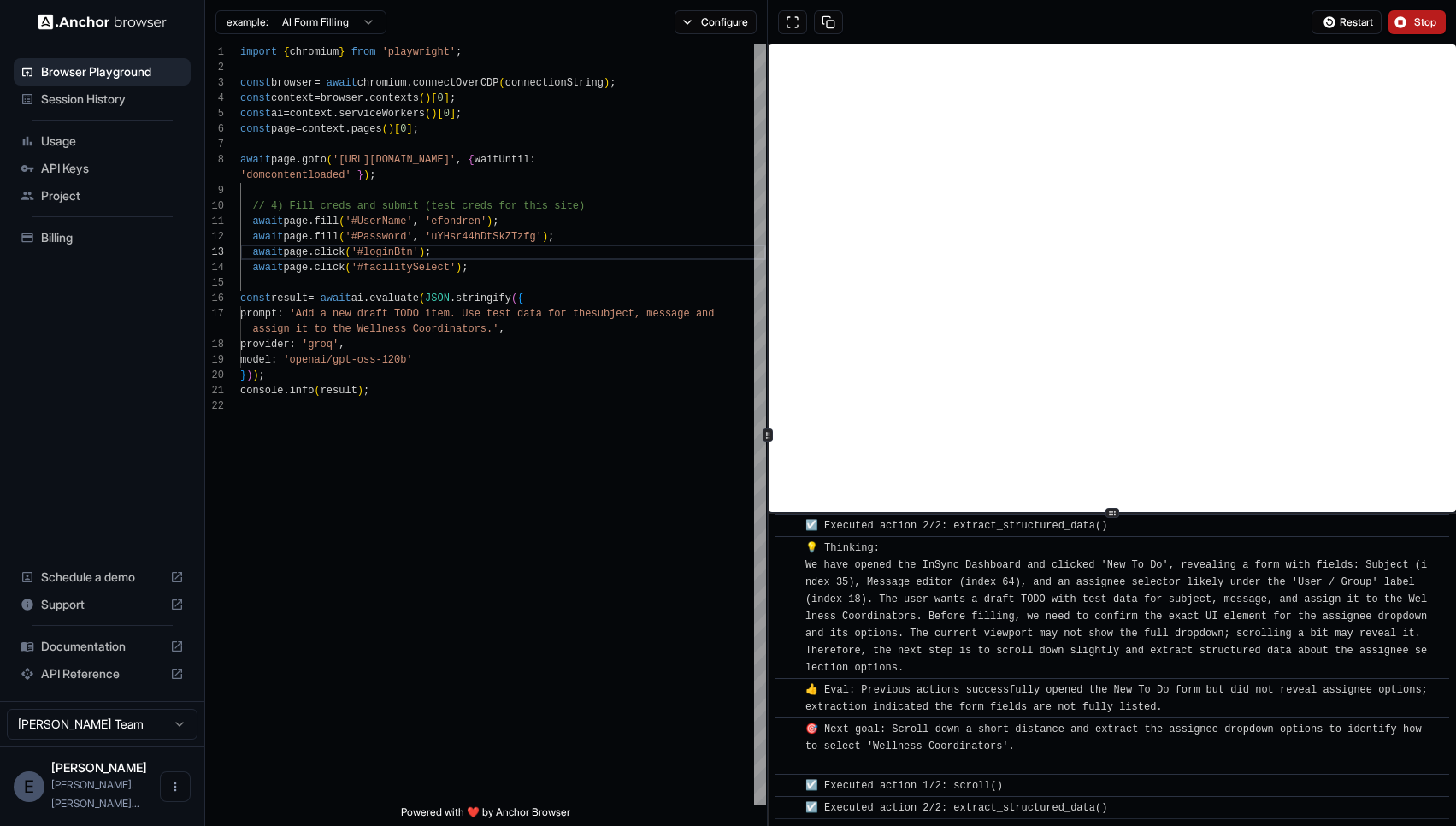
scroll to position [440, 0]
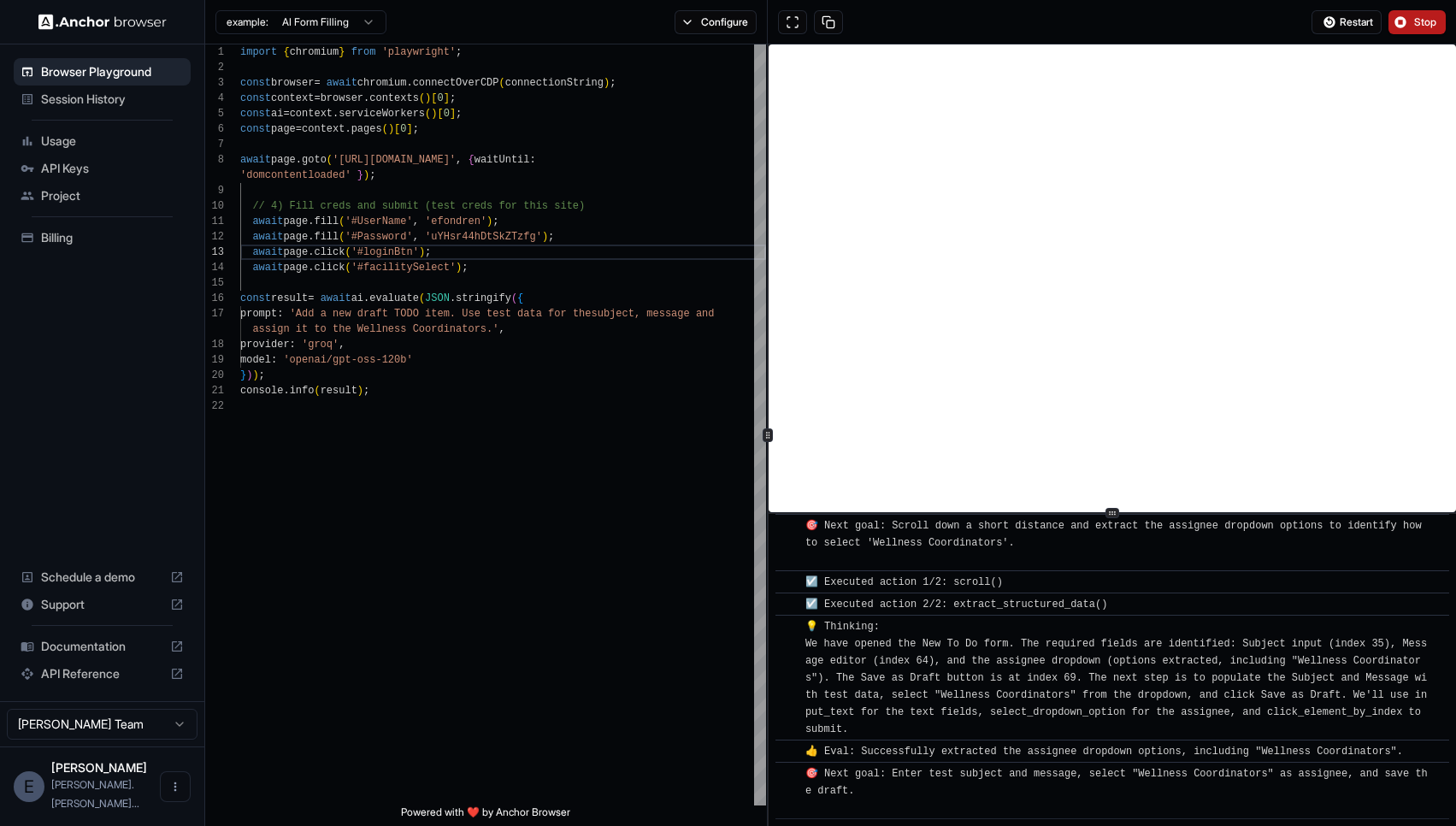
click at [1431, 23] on span "Stop" at bounding box center [1426, 22] width 24 height 14
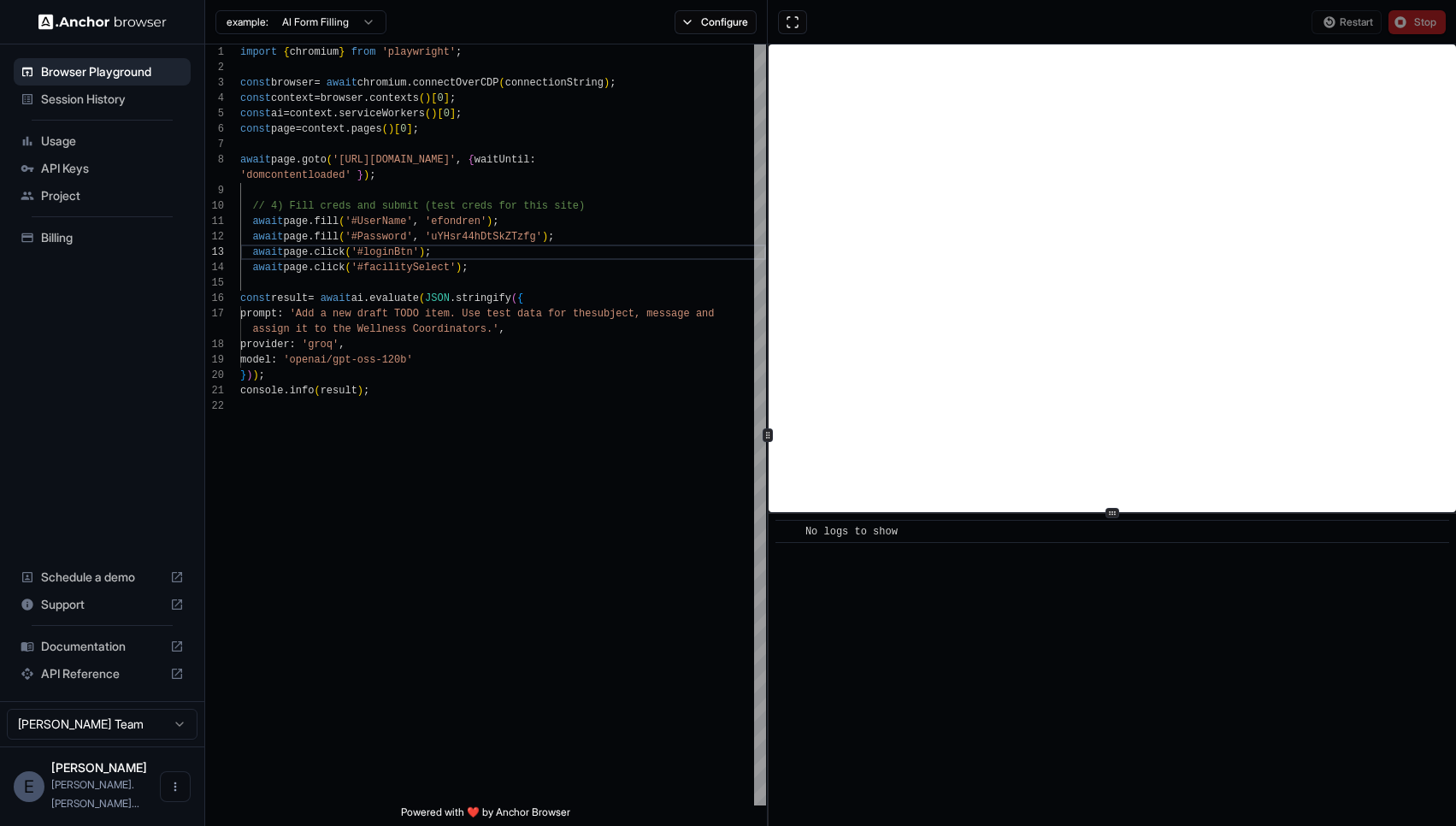
scroll to position [0, 0]
